Goal: Transaction & Acquisition: Book appointment/travel/reservation

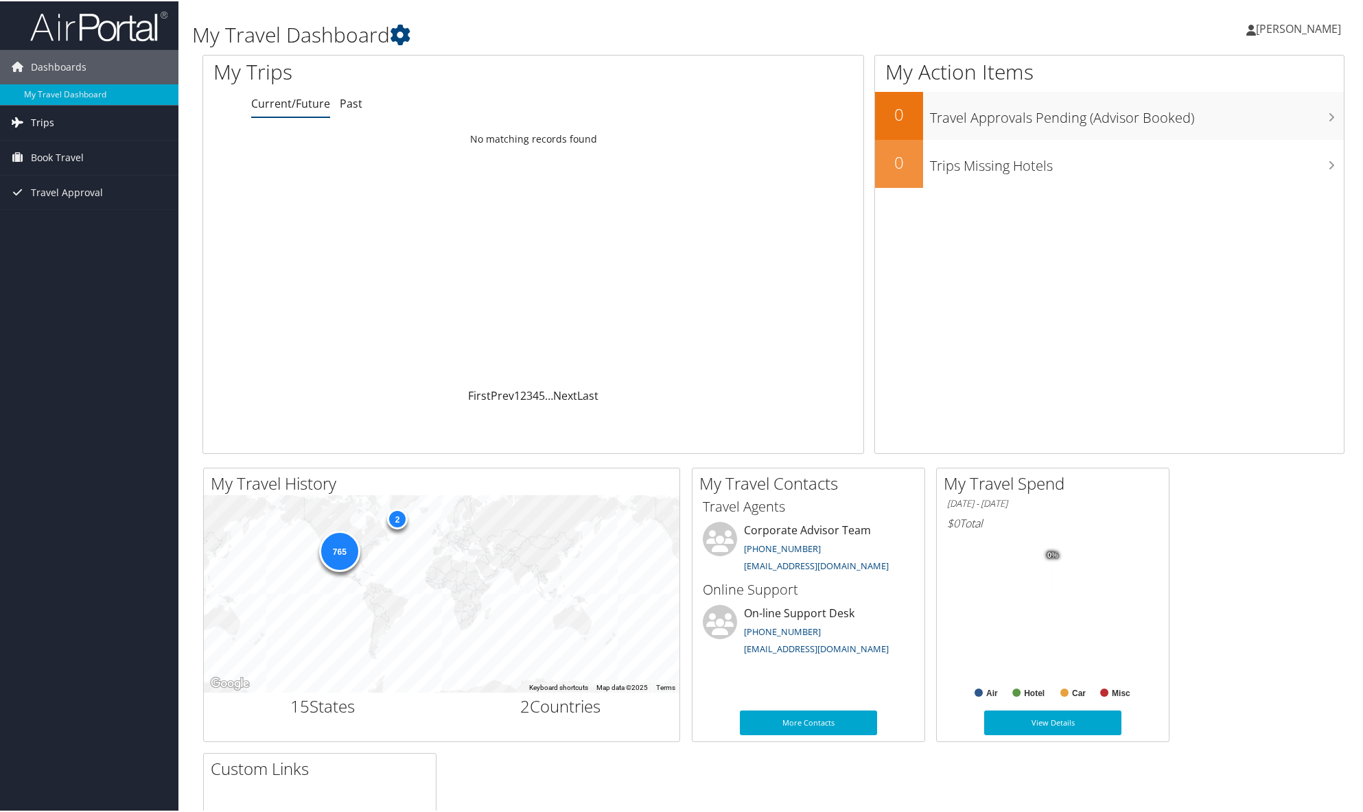
click at [44, 122] on span "Trips" at bounding box center [42, 121] width 23 height 34
click at [75, 229] on span "Book Travel" at bounding box center [57, 218] width 53 height 34
click at [87, 265] on link "Book/Manage Online Trips" at bounding box center [89, 266] width 178 height 21
